Goal: Task Accomplishment & Management: Use online tool/utility

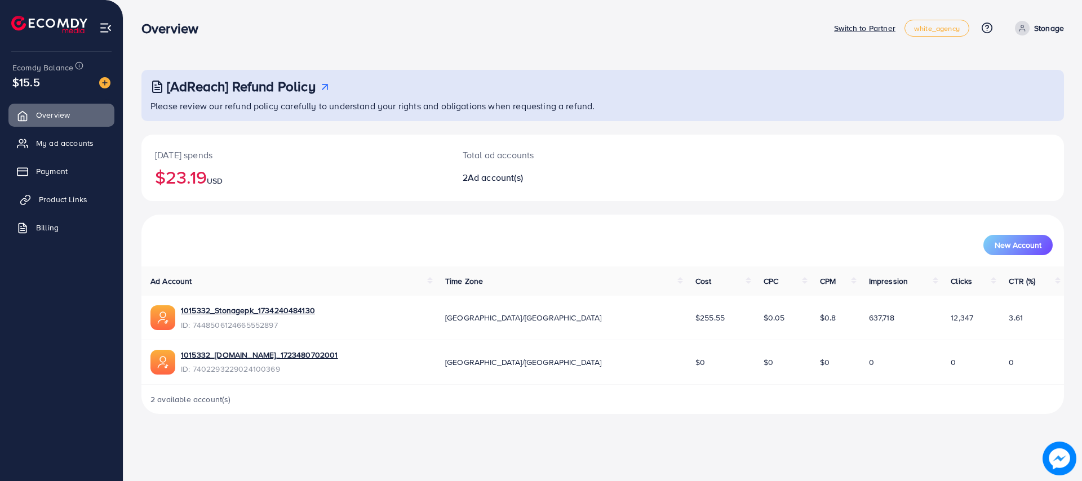
click at [51, 198] on span "Product Links" at bounding box center [63, 199] width 48 height 11
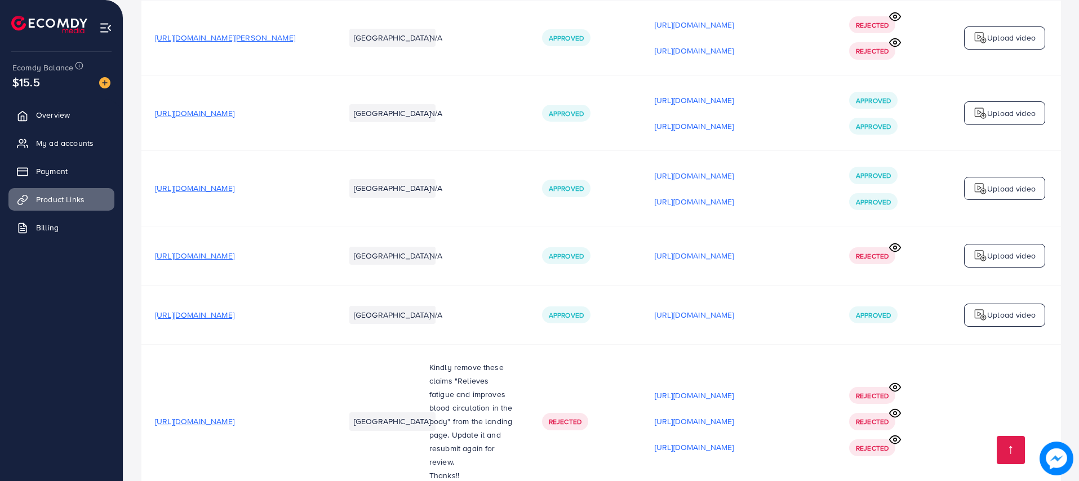
scroll to position [1349, 0]
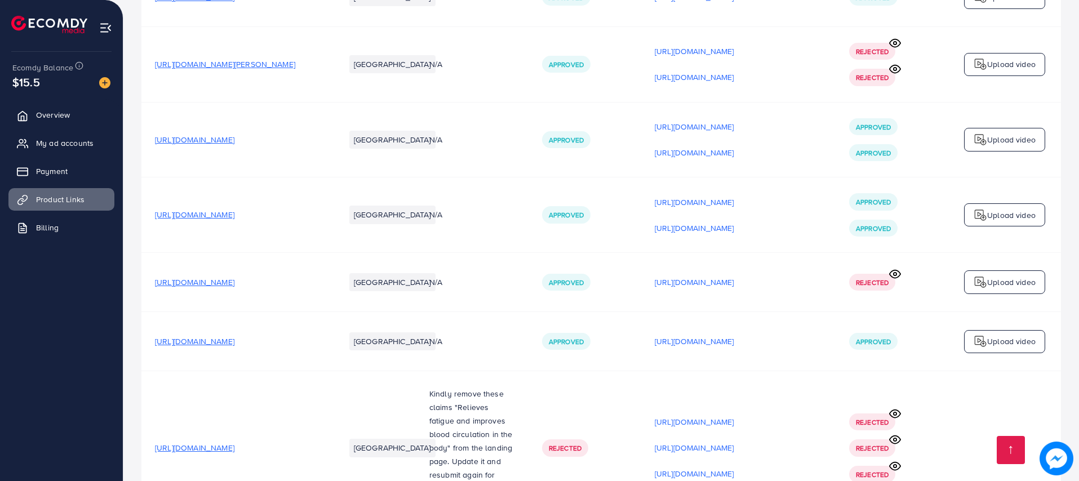
click at [234, 220] on span "[URL][DOMAIN_NAME]" at bounding box center [194, 214] width 79 height 11
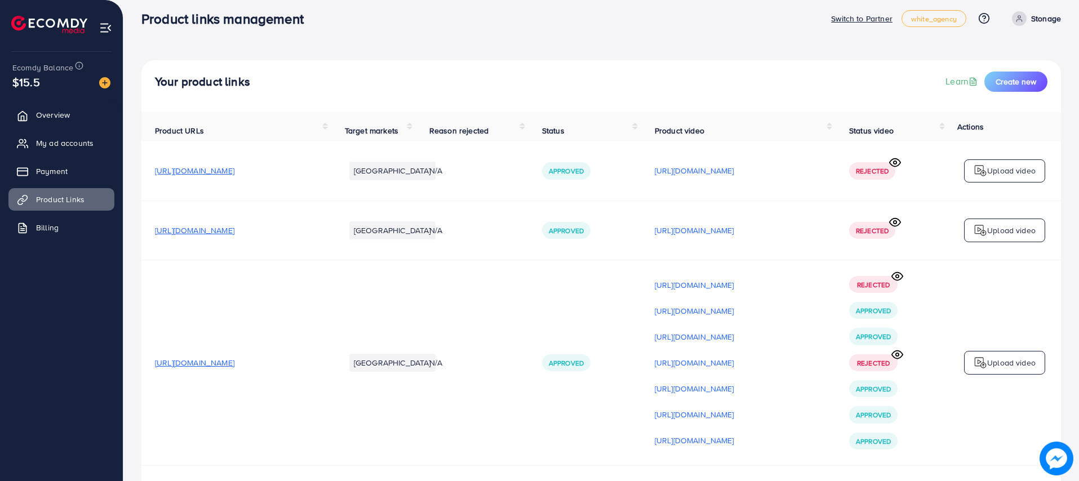
scroll to position [0, 0]
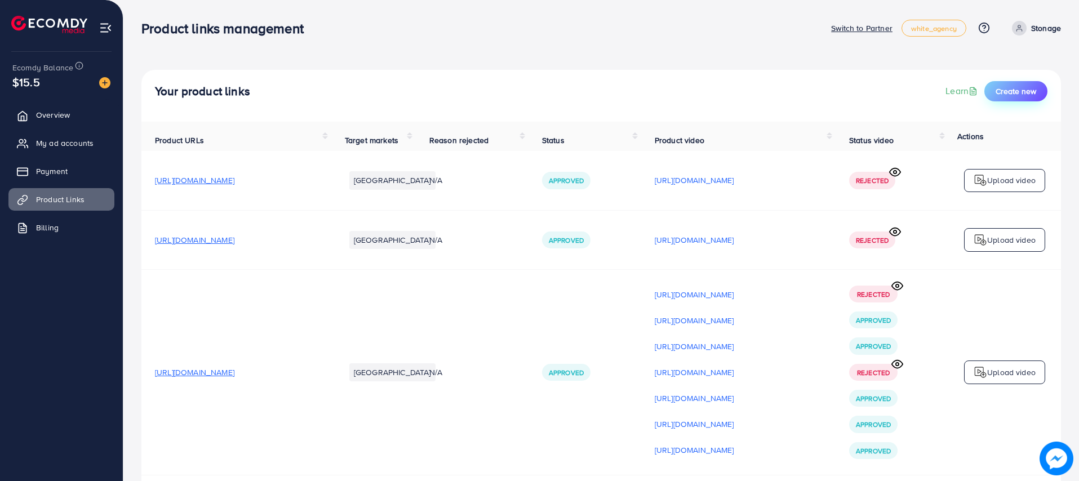
click at [999, 90] on span "Create new" at bounding box center [1016, 91] width 41 height 11
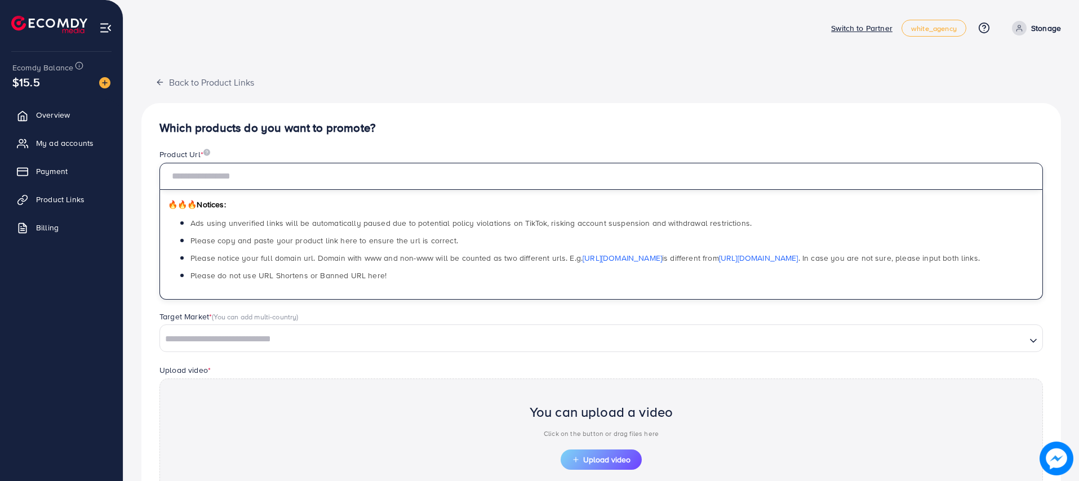
click at [306, 179] on input "text" at bounding box center [602, 176] width 884 height 27
paste input "**********"
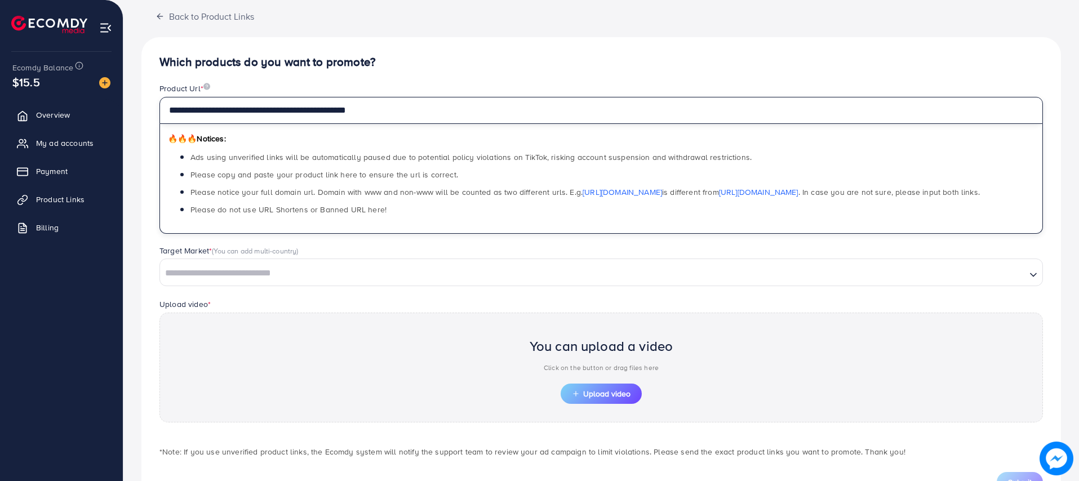
scroll to position [113, 0]
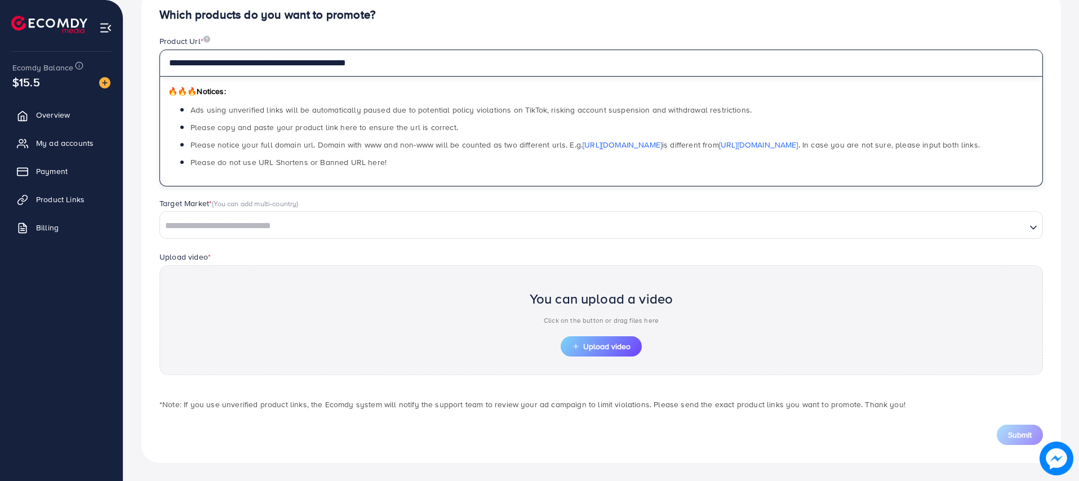
type input "**********"
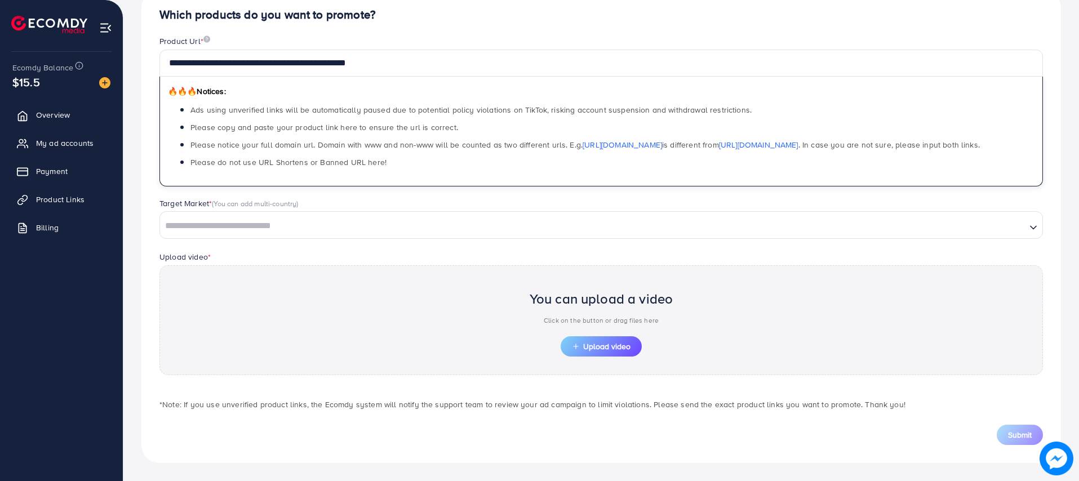
click at [317, 238] on div "Loading..." at bounding box center [602, 224] width 884 height 27
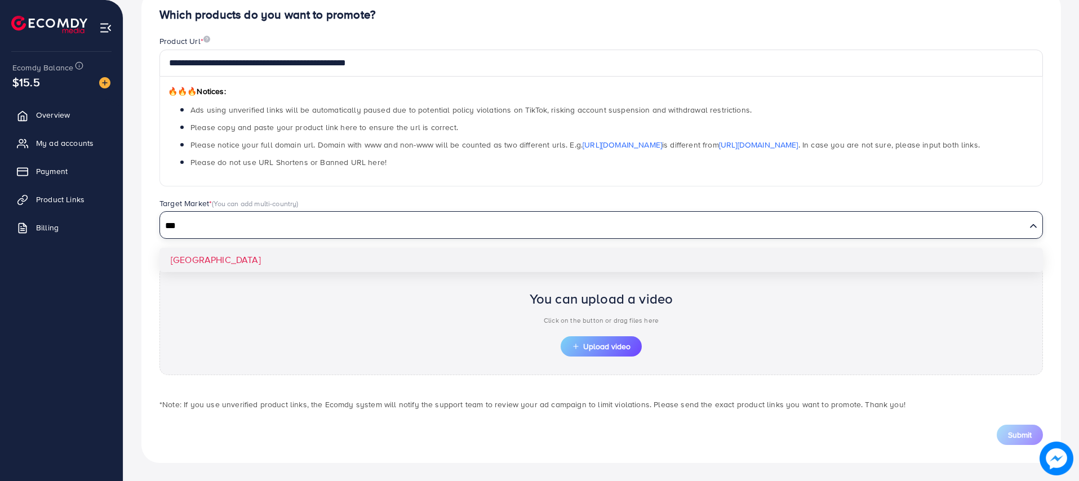
type input "***"
click at [180, 258] on div "**********" at bounding box center [601, 226] width 920 height 473
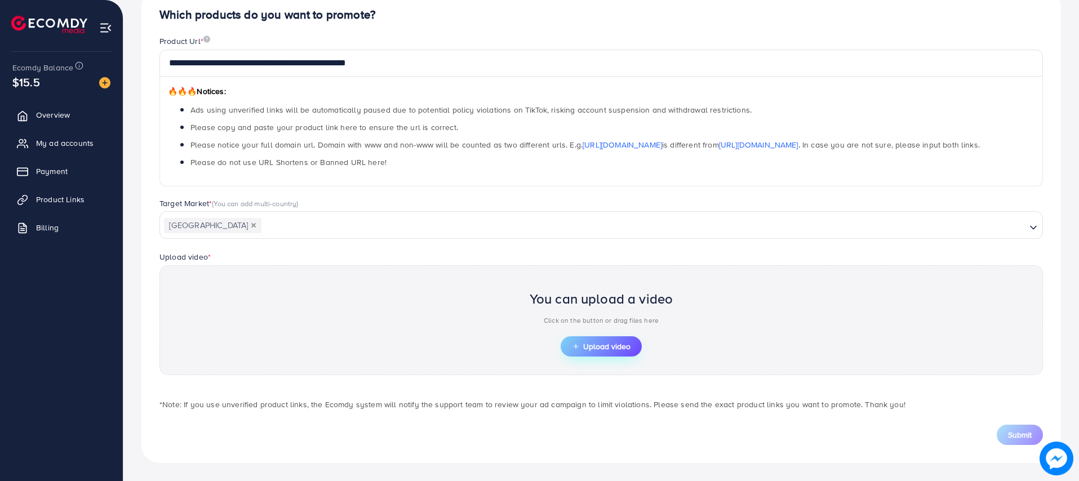
click at [585, 350] on span "Upload video" at bounding box center [601, 347] width 59 height 8
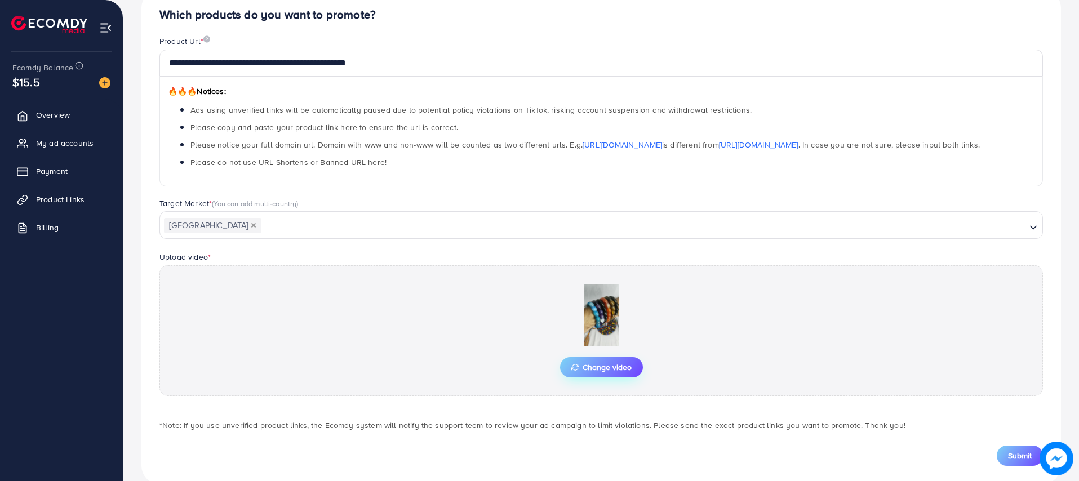
click at [603, 371] on span "Change video" at bounding box center [602, 368] width 60 height 8
click at [1019, 459] on span "Submit" at bounding box center [1020, 455] width 24 height 11
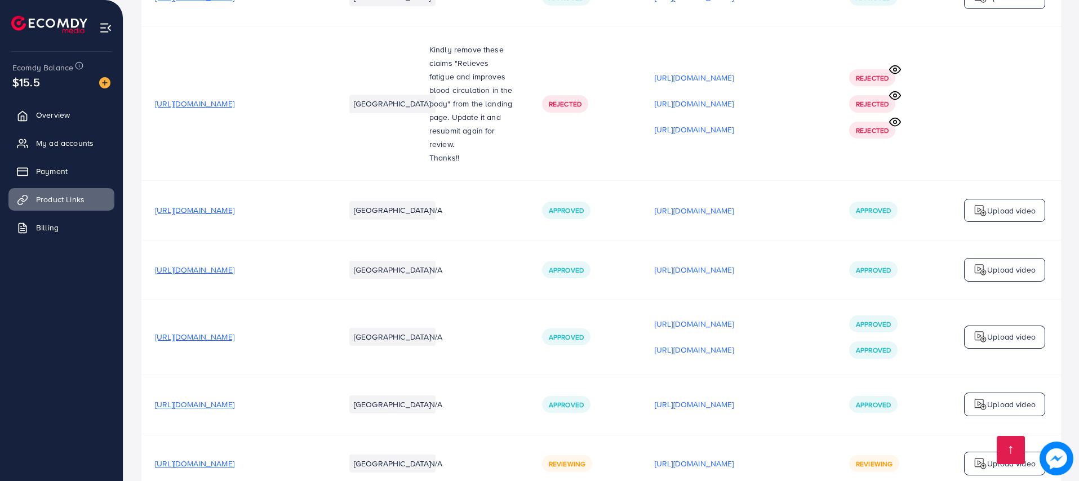
scroll to position [1747, 0]
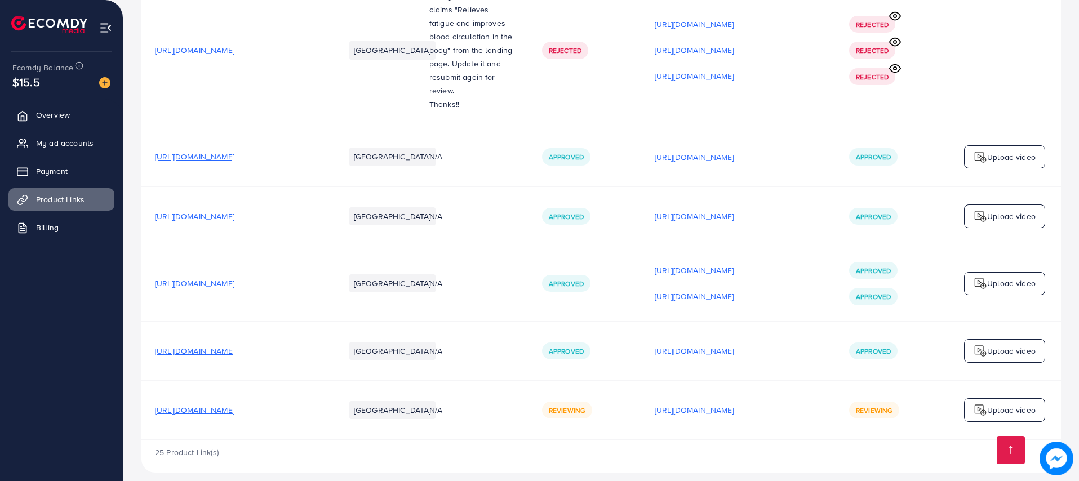
click at [998, 405] on p "Upload video" at bounding box center [1012, 411] width 48 height 14
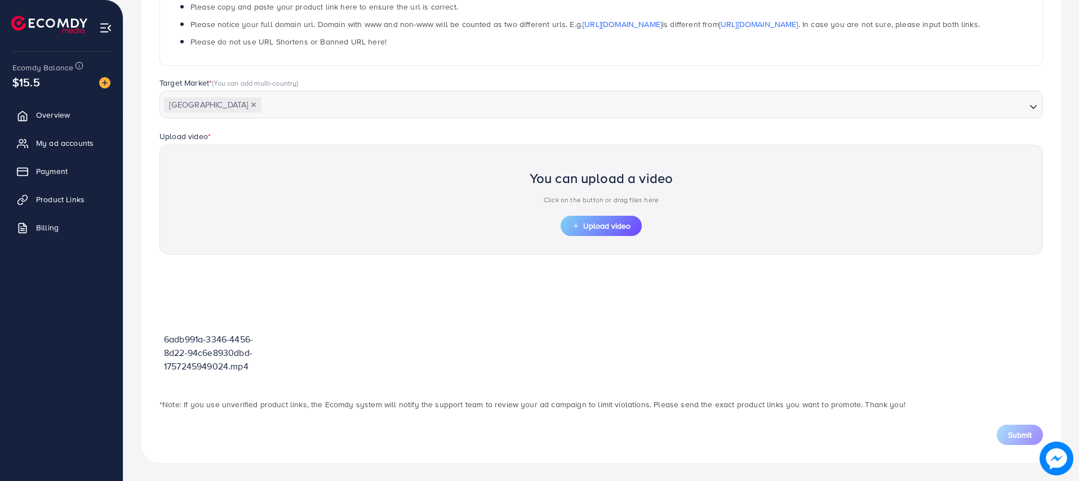
scroll to position [234, 0]
click at [617, 223] on span "Upload video" at bounding box center [601, 226] width 59 height 8
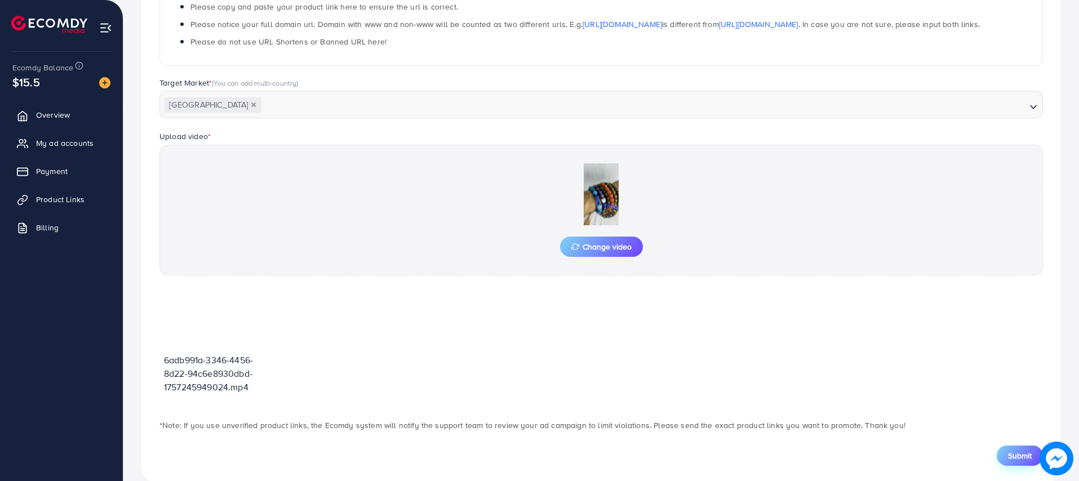
click at [1017, 459] on span "Submit" at bounding box center [1020, 455] width 24 height 11
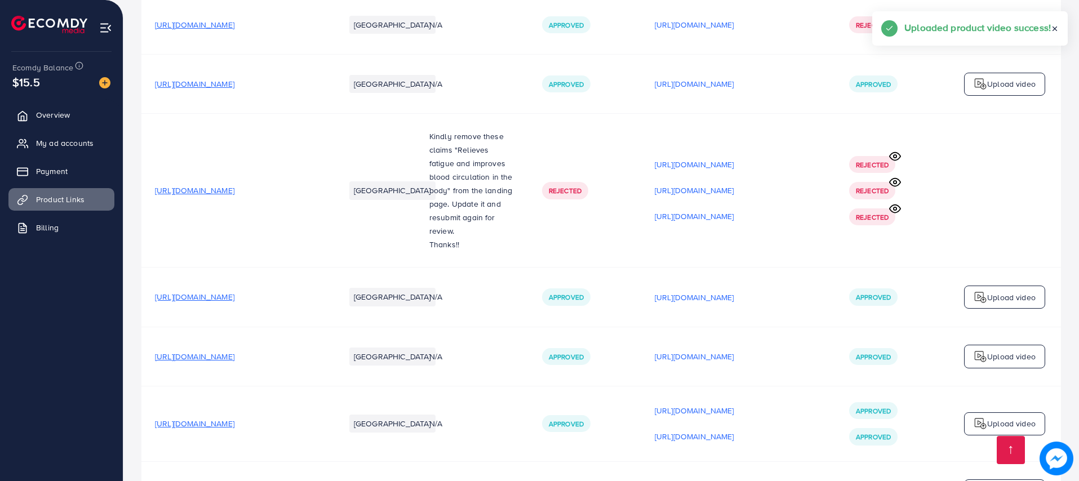
scroll to position [1763, 0]
